Goal: Task Accomplishment & Management: Complete application form

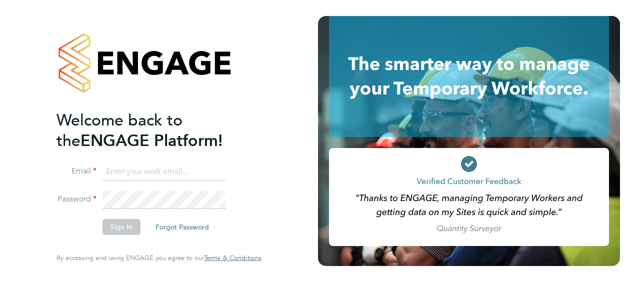
type input "[PERSON_NAME][EMAIL_ADDRESS][PERSON_NAME][DOMAIN_NAME]"
click at [114, 226] on button "Sign In" at bounding box center [122, 227] width 38 height 16
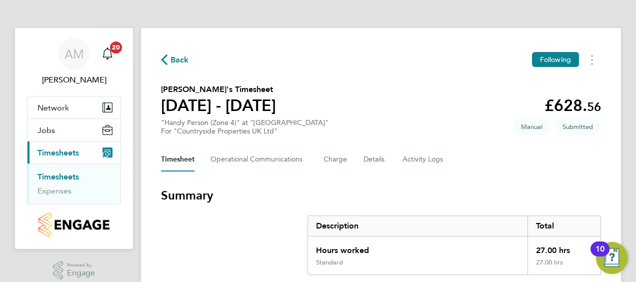
click at [167, 59] on icon "button" at bounding box center [164, 60] width 7 height 11
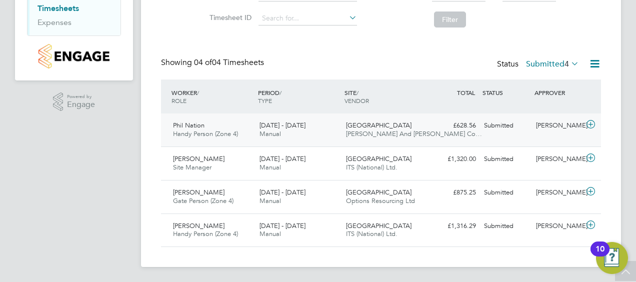
click at [591, 122] on icon at bounding box center [591, 125] width 13 height 8
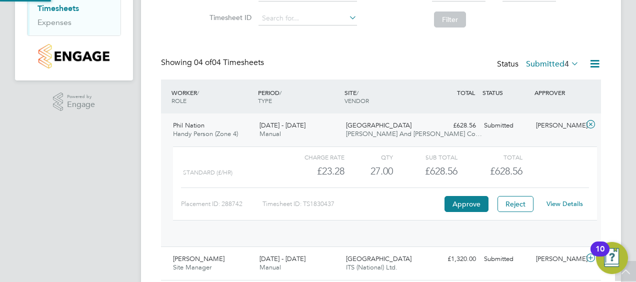
scroll to position [17, 98]
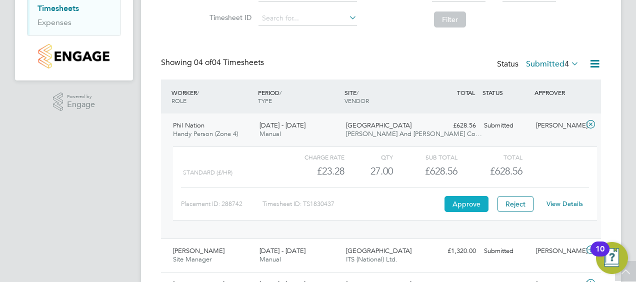
click at [473, 204] on button "Approve" at bounding box center [467, 204] width 44 height 16
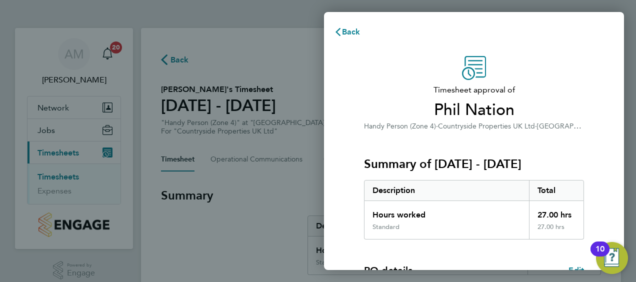
scroll to position [196, 0]
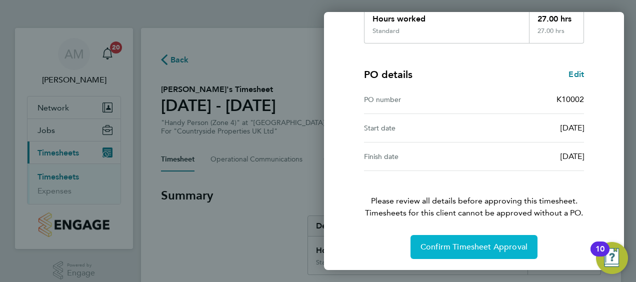
click at [472, 248] on span "Confirm Timesheet Approval" at bounding box center [474, 247] width 107 height 10
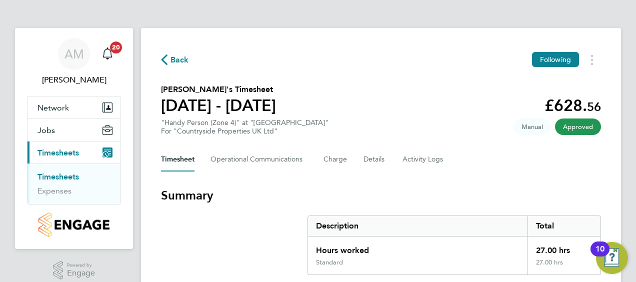
click at [167, 62] on icon "button" at bounding box center [164, 60] width 7 height 11
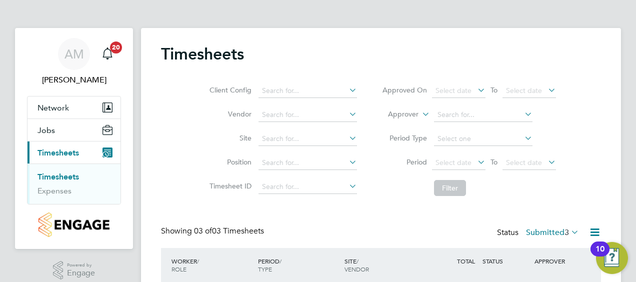
scroll to position [135, 0]
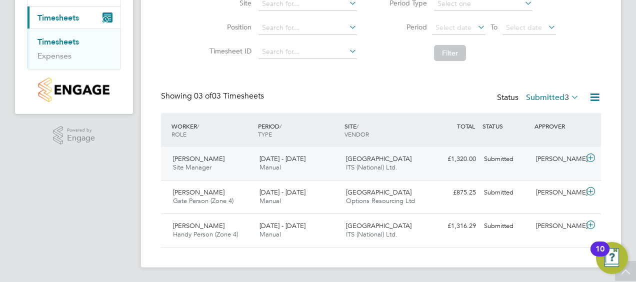
click at [587, 156] on icon at bounding box center [591, 158] width 13 height 8
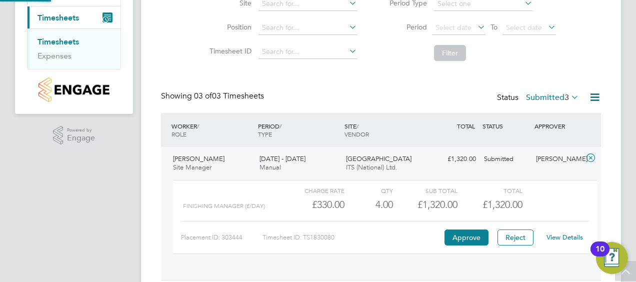
scroll to position [17, 98]
click at [465, 238] on button "Approve" at bounding box center [467, 238] width 44 height 16
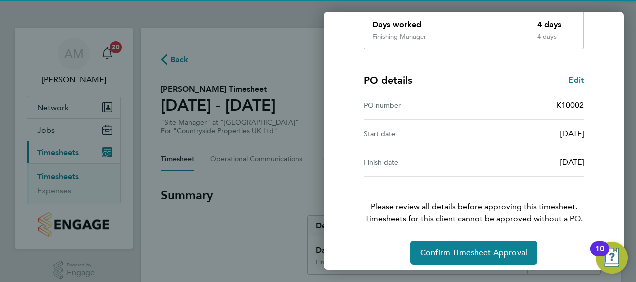
scroll to position [196, 0]
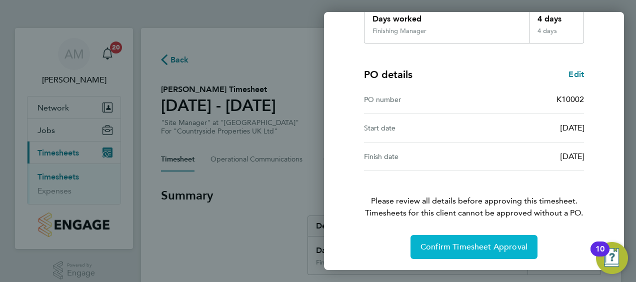
click at [486, 236] on button "Confirm Timesheet Approval" at bounding box center [474, 247] width 127 height 24
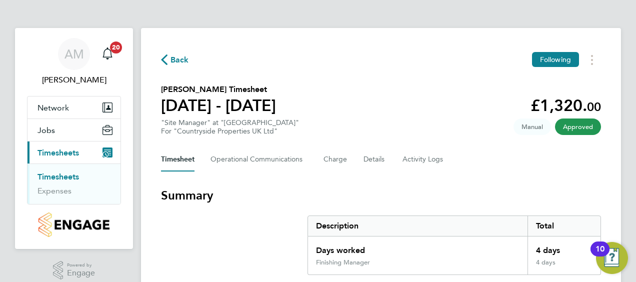
click at [179, 60] on span "Back" at bounding box center [180, 60] width 19 height 12
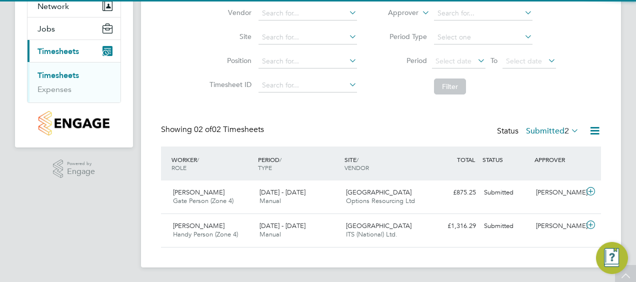
scroll to position [102, 0]
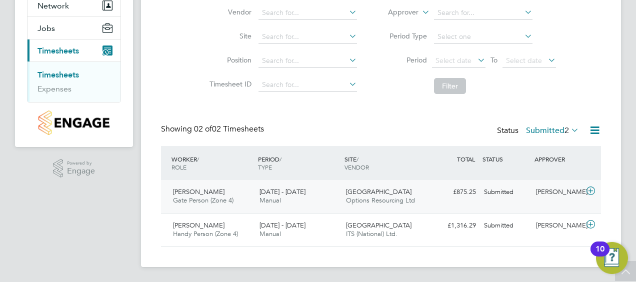
click at [585, 188] on icon at bounding box center [591, 191] width 13 height 8
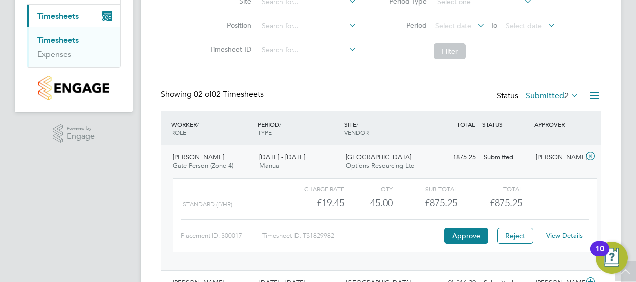
scroll to position [152, 0]
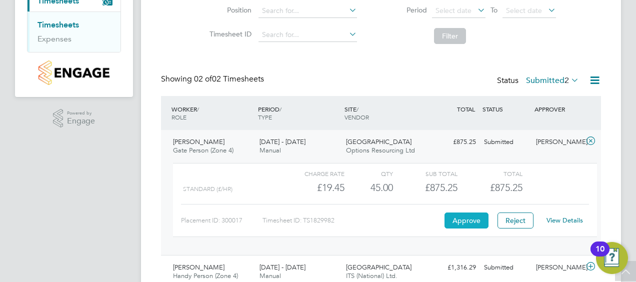
click at [468, 216] on button "Approve" at bounding box center [467, 221] width 44 height 16
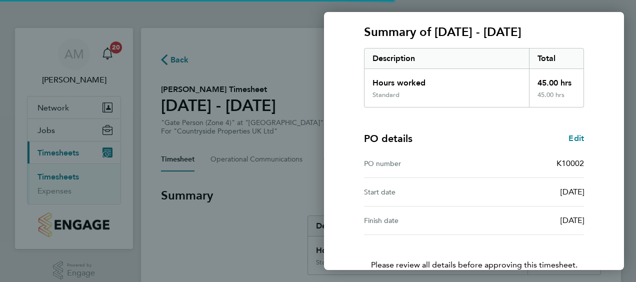
scroll to position [196, 0]
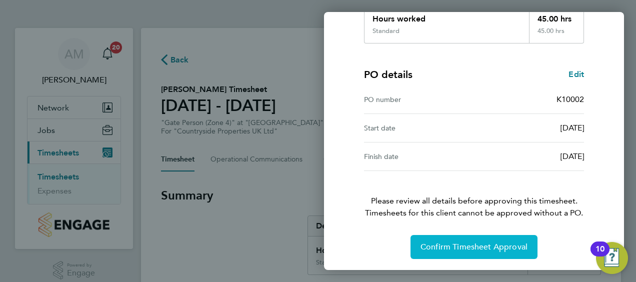
click at [463, 244] on span "Confirm Timesheet Approval" at bounding box center [474, 247] width 107 height 10
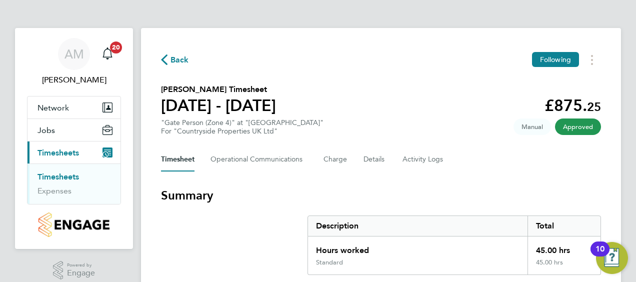
click at [166, 60] on icon "button" at bounding box center [164, 60] width 7 height 11
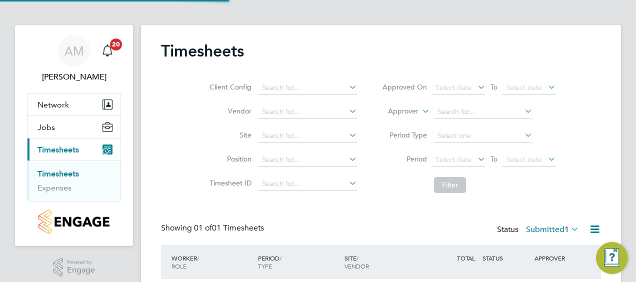
scroll to position [69, 0]
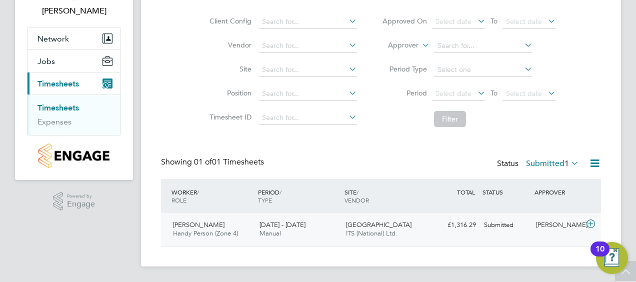
click at [589, 223] on icon at bounding box center [591, 224] width 13 height 8
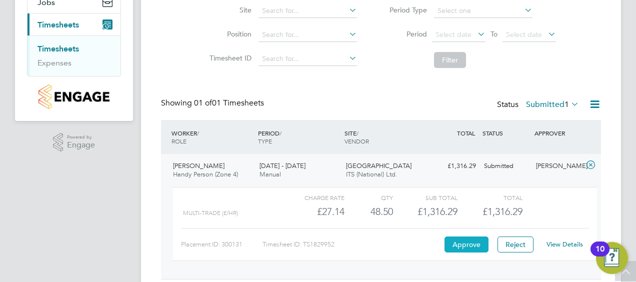
scroll to position [161, 0]
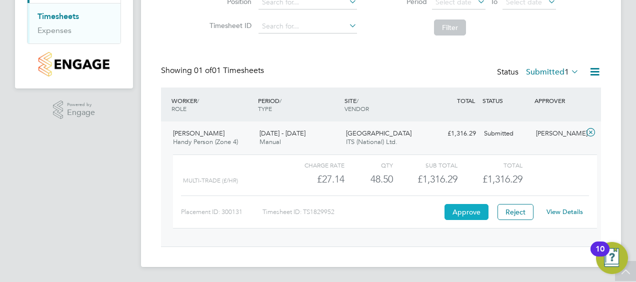
click at [468, 214] on button "Approve" at bounding box center [467, 212] width 44 height 16
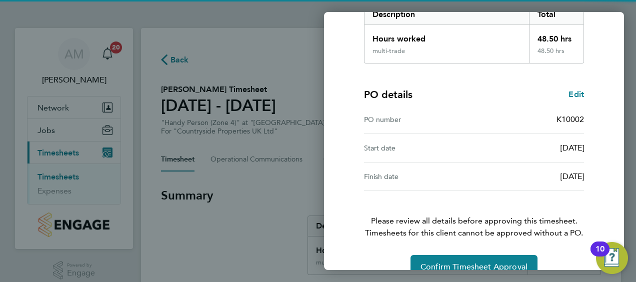
scroll to position [196, 0]
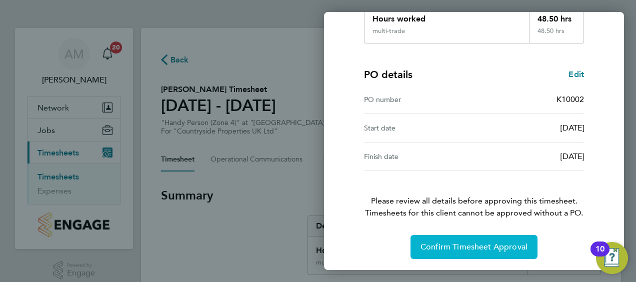
click at [459, 240] on button "Confirm Timesheet Approval" at bounding box center [474, 247] width 127 height 24
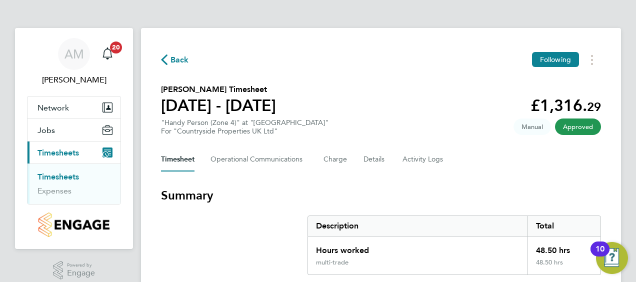
click at [177, 54] on button "Back" at bounding box center [175, 60] width 28 height 13
